Goal: Task Accomplishment & Management: Manage account settings

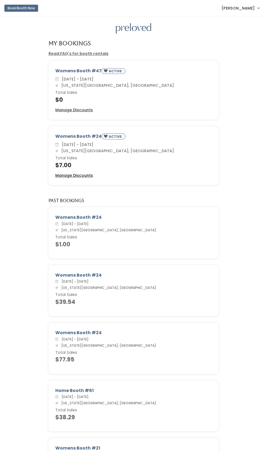
click at [71, 174] on u "Manage Discounts" at bounding box center [74, 175] width 38 height 5
click at [85, 175] on u "Manage Discounts" at bounding box center [74, 175] width 38 height 5
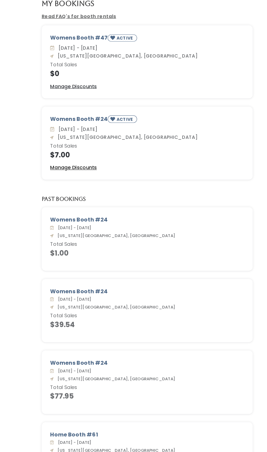
scroll to position [2, 0]
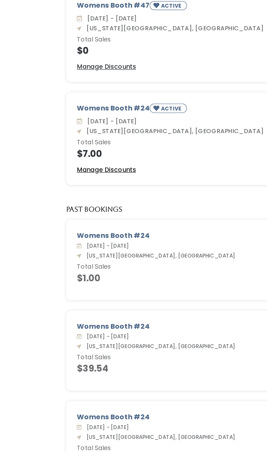
click at [73, 175] on u "Manage Discounts" at bounding box center [74, 173] width 38 height 5
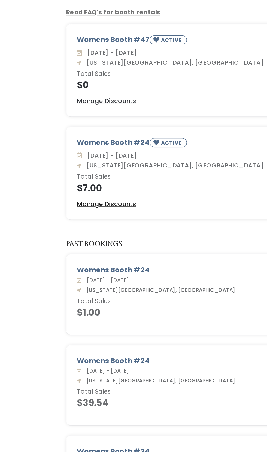
scroll to position [0, 0]
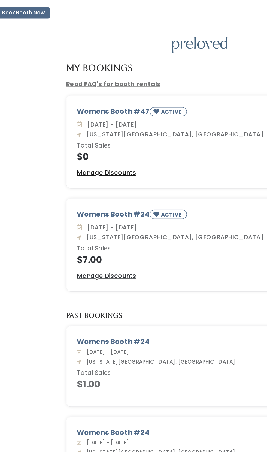
click at [78, 111] on u "Manage Discounts" at bounding box center [74, 109] width 38 height 5
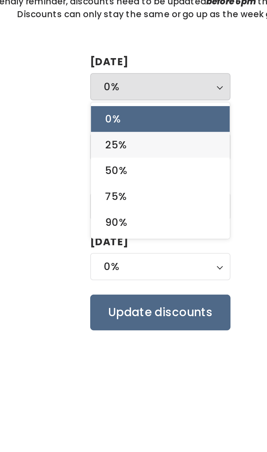
click at [119, 113] on span "25%" at bounding box center [117, 115] width 8 height 6
select select "25%"
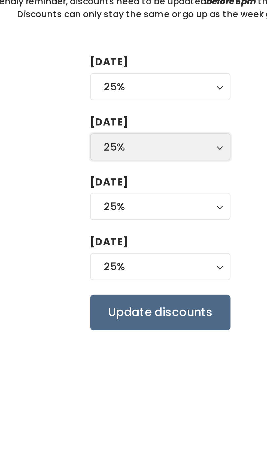
click at [131, 115] on div "25%" at bounding box center [133, 116] width 43 height 6
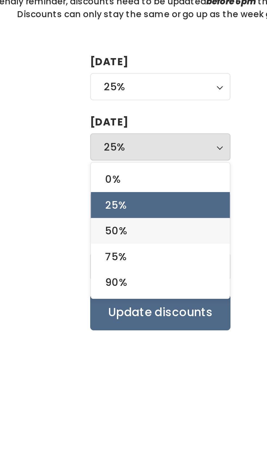
click at [118, 147] on span "50%" at bounding box center [117, 148] width 8 height 6
select select "50%"
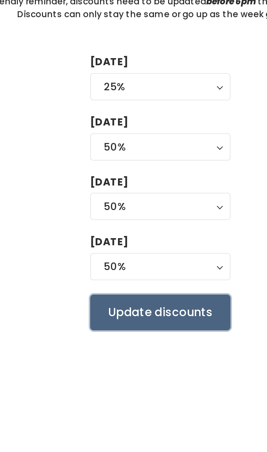
click at [128, 177] on input "Update discounts" at bounding box center [133, 179] width 53 height 14
